Goal: Task Accomplishment & Management: Use online tool/utility

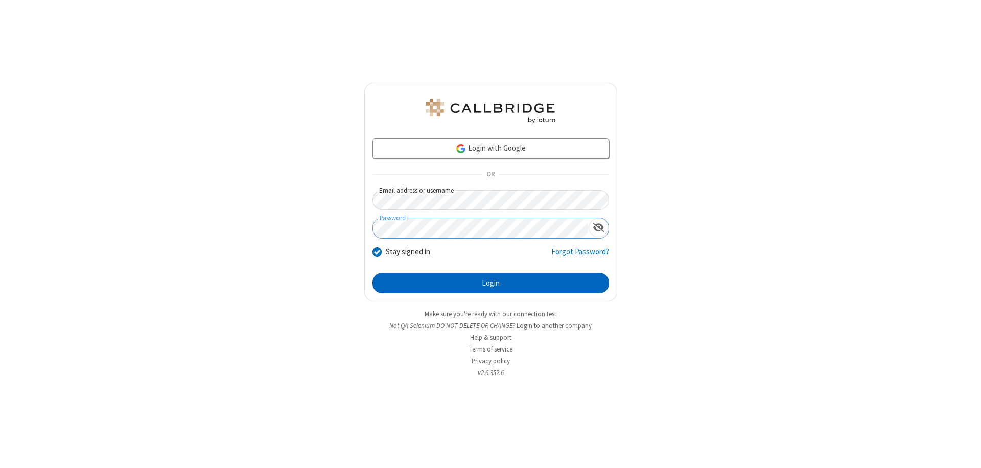
click at [490, 283] on button "Login" at bounding box center [490, 283] width 236 height 20
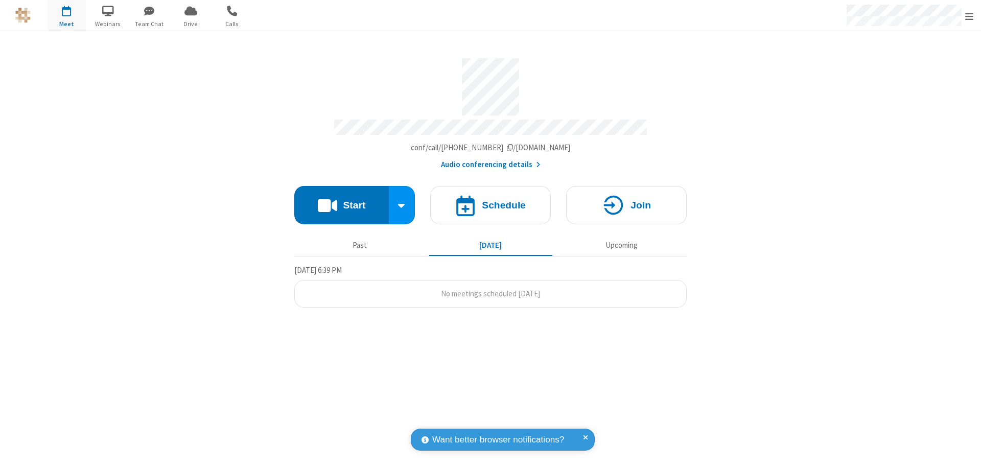
click at [341, 200] on button "Start" at bounding box center [341, 205] width 94 height 38
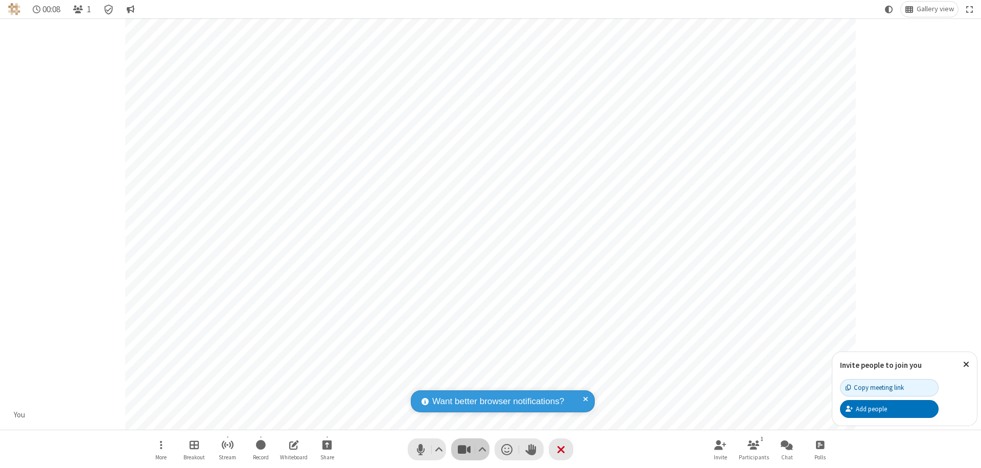
click at [464, 449] on span "Stop video (⌘+Shift+V)" at bounding box center [463, 449] width 15 height 15
click at [464, 449] on span "Start video (⌘+Shift+V)" at bounding box center [463, 449] width 15 height 15
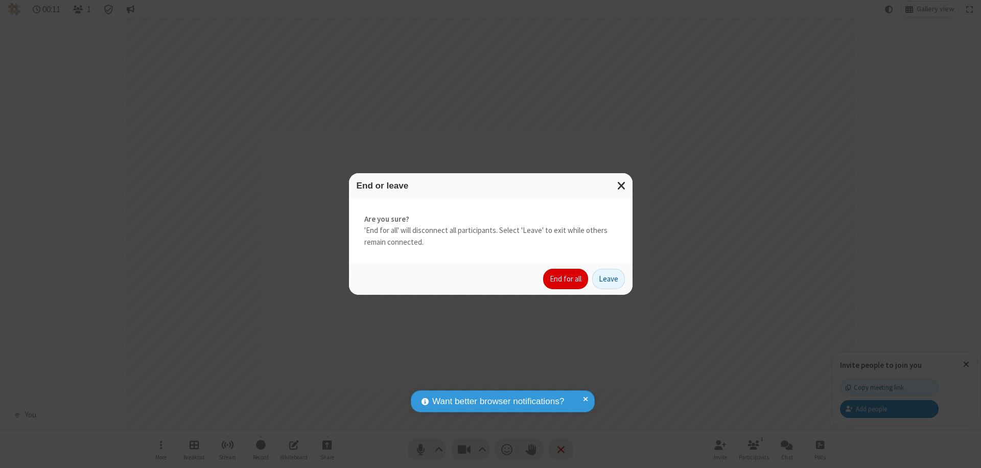
click at [566, 279] on button "End for all" at bounding box center [565, 279] width 45 height 20
